Goal: Task Accomplishment & Management: Use online tool/utility

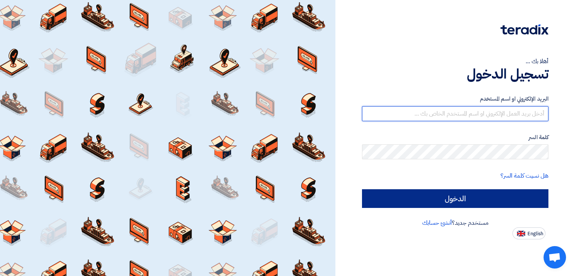
type input "[EMAIL_ADDRESS][DOMAIN_NAME]"
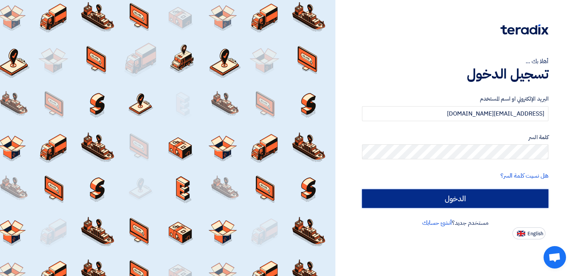
click at [481, 203] on input "الدخول" at bounding box center [455, 199] width 187 height 19
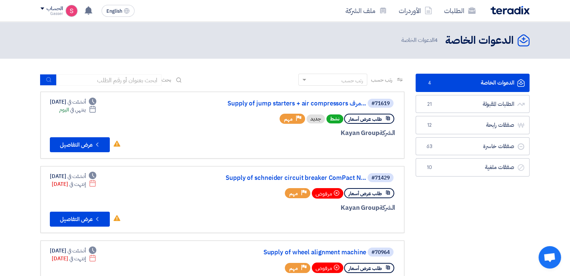
click at [439, 83] on link "الدعوات الخاصة الدعوات الخاصة 4" at bounding box center [472, 83] width 114 height 18
click at [306, 102] on link "Supply of jump starters + air compressors مرف..." at bounding box center [291, 103] width 150 height 7
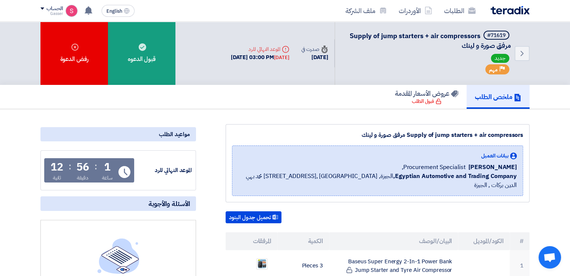
scroll to position [125, 0]
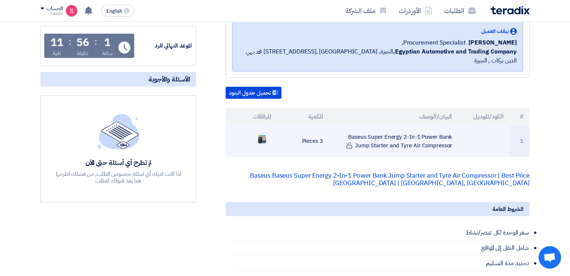
click at [393, 126] on td "Baseus Super Energy 2-In-1 Power Bank Jump Starter and Tyre Air Compressor" at bounding box center [393, 141] width 129 height 31
copy tr "Baseus Super Energy 2-In-1 Power Bank Jump Starter and Tyre Air Compressor"
click at [267, 134] on img at bounding box center [262, 139] width 10 height 11
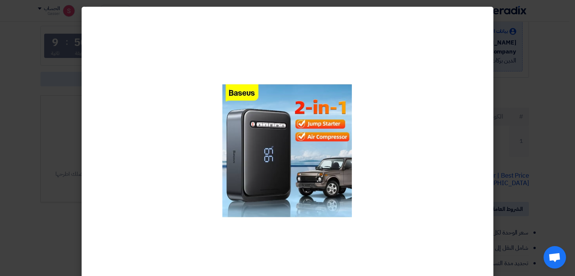
click at [532, 80] on modal-container at bounding box center [287, 138] width 575 height 276
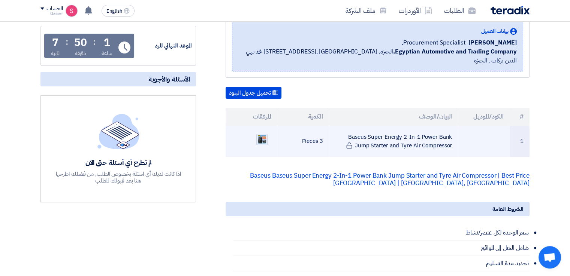
click at [262, 134] on img at bounding box center [262, 139] width 10 height 11
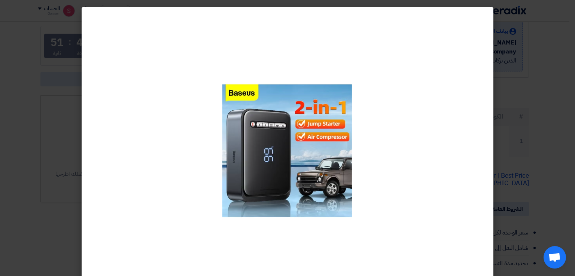
click at [524, 141] on modal-container at bounding box center [287, 138] width 575 height 276
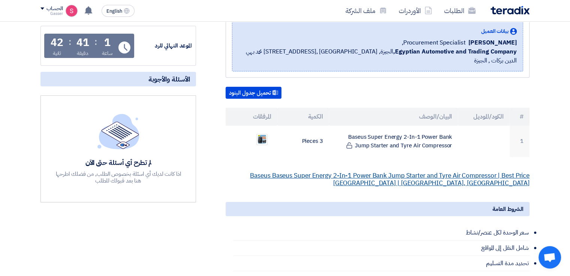
click at [386, 171] on link "Baseus Baseus Super Energy 2-In-1 Power Bank Jump Starter and Tyre Air Compress…" at bounding box center [389, 179] width 279 height 17
